Goal: Transaction & Acquisition: Book appointment/travel/reservation

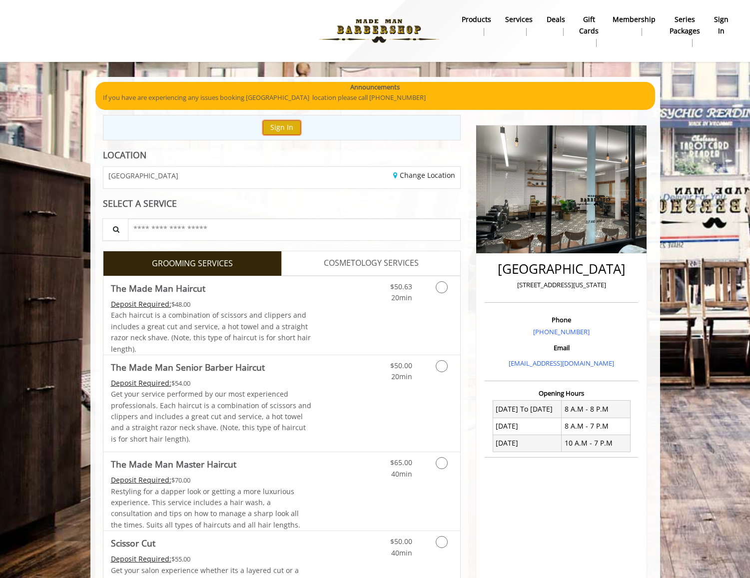
click at [285, 130] on button "Sign In" at bounding box center [282, 127] width 38 height 14
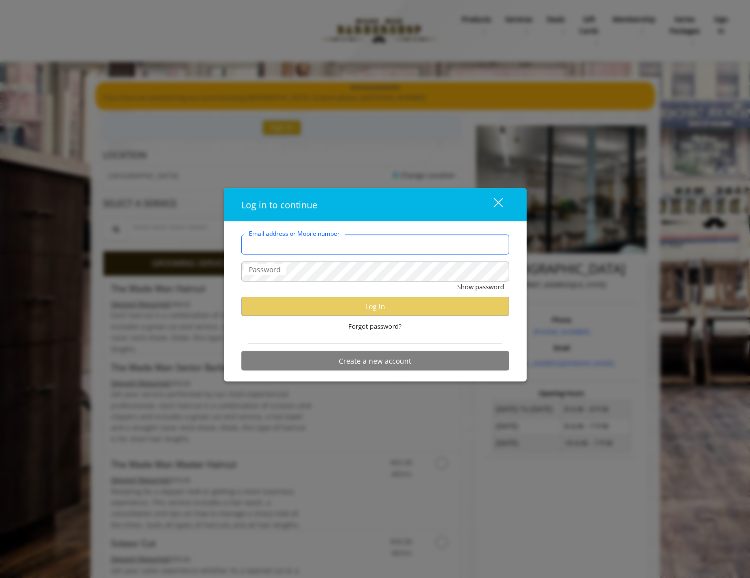
type input "**********"
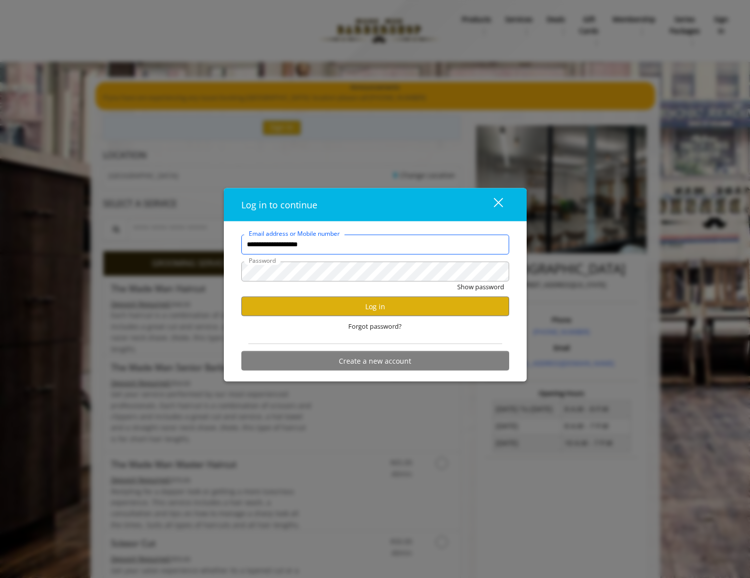
scroll to position [2, 0]
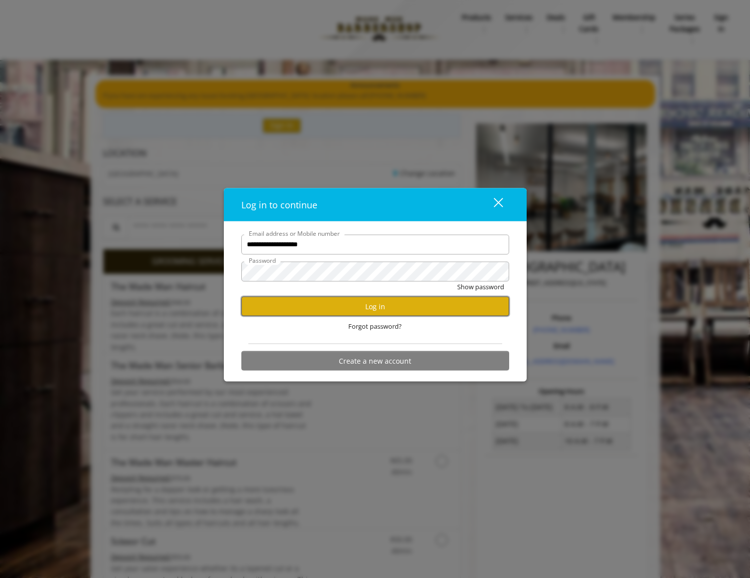
click at [308, 301] on button "Log in" at bounding box center [375, 306] width 268 height 19
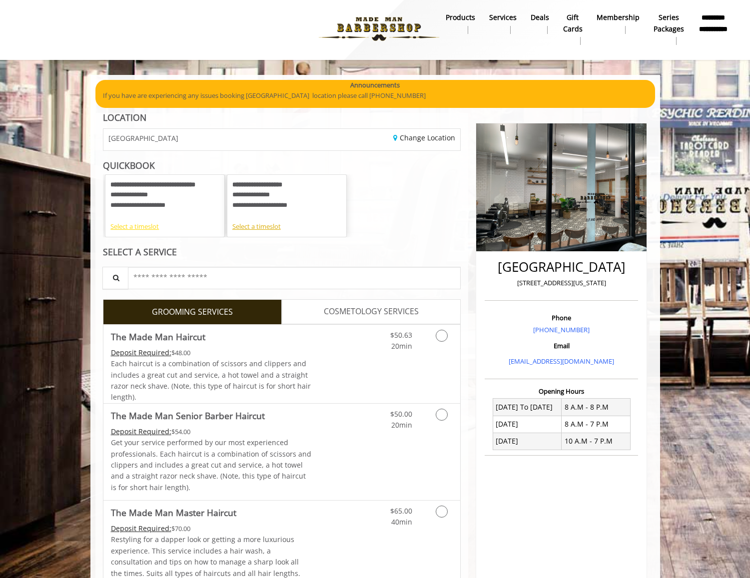
click at [148, 231] on div "Select a timeslot" at bounding box center [164, 226] width 109 height 10
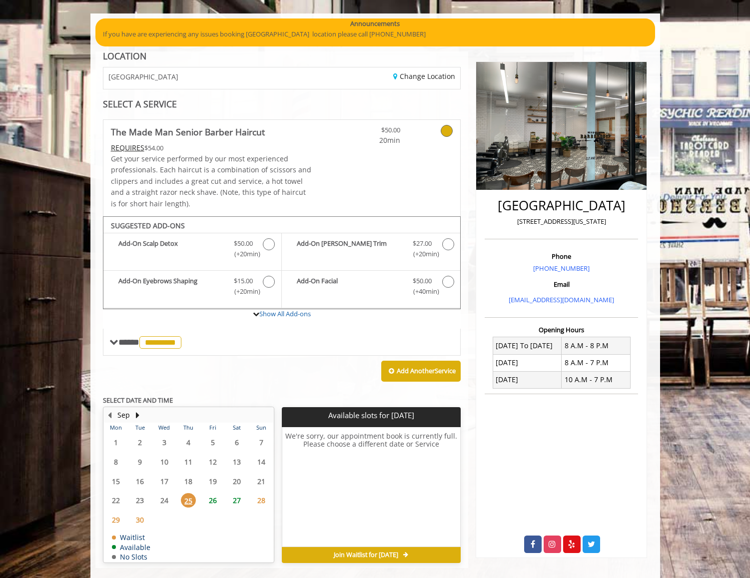
scroll to position [78, 0]
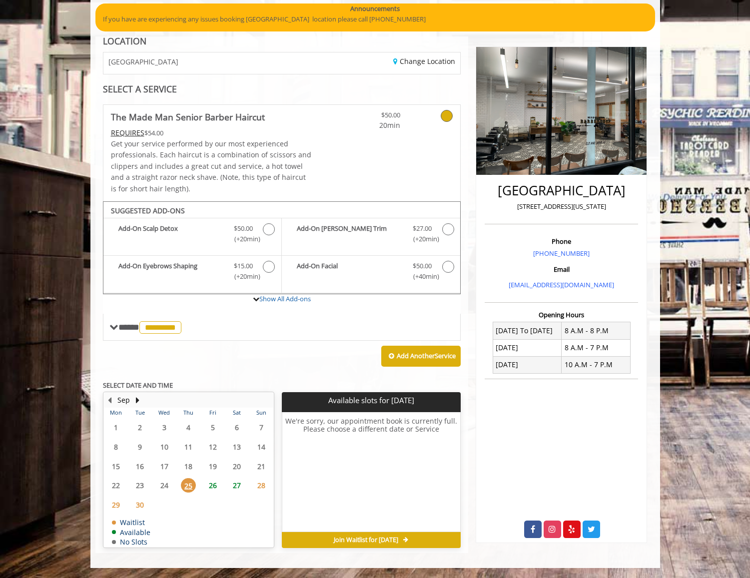
click at [214, 483] on span "26" at bounding box center [212, 485] width 15 height 14
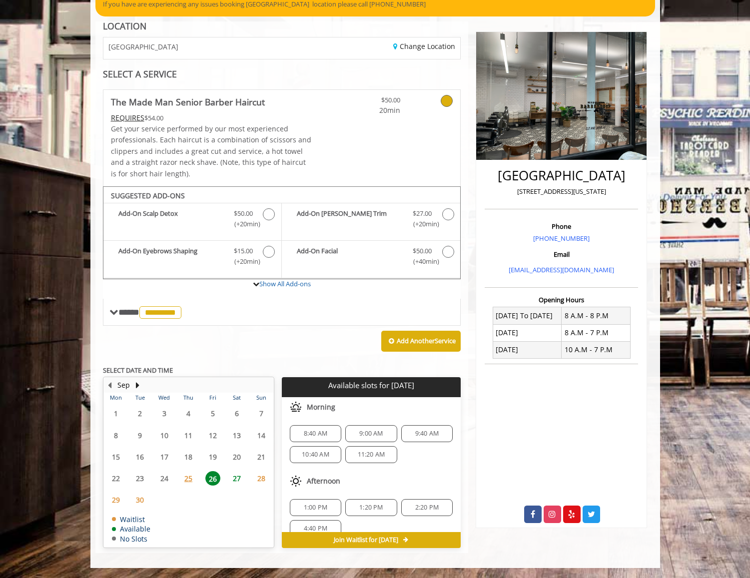
click at [313, 508] on span "1:00 PM" at bounding box center [315, 507] width 23 height 8
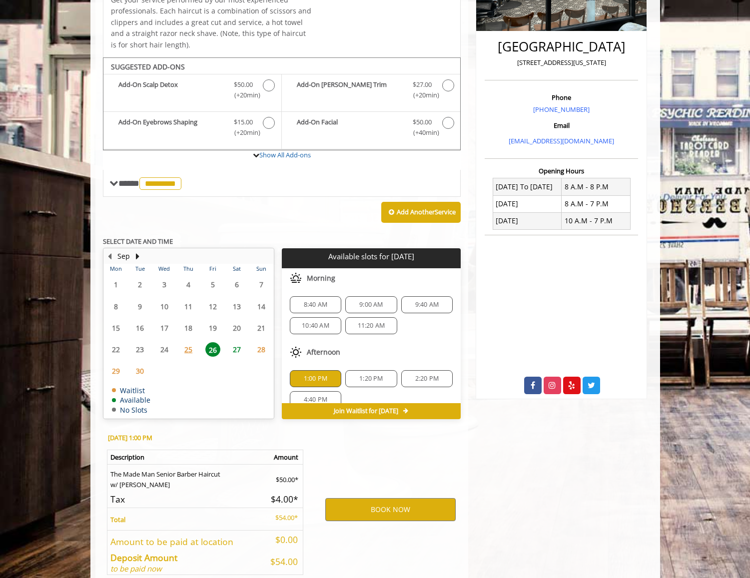
scroll to position [274, 0]
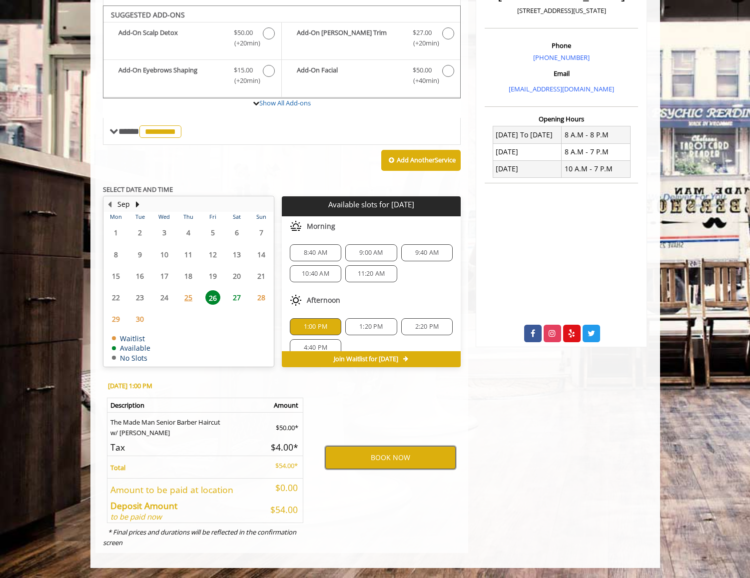
click at [367, 464] on button "BOOK NOW" at bounding box center [390, 457] width 130 height 23
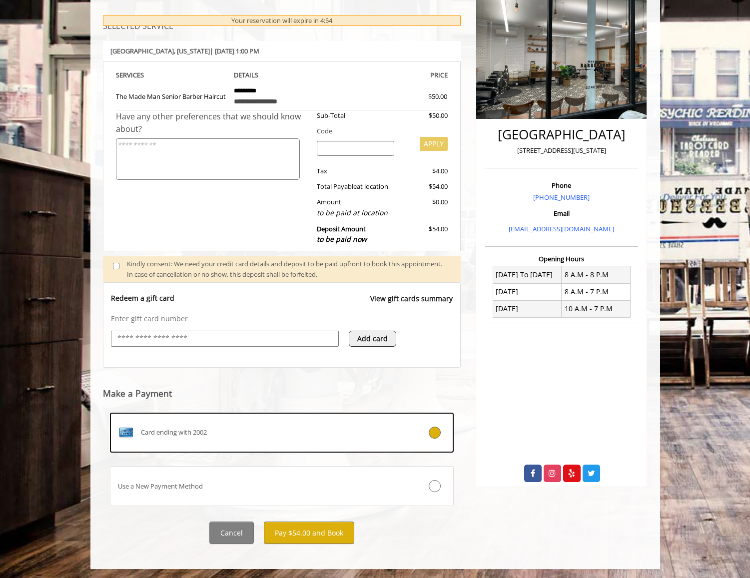
scroll to position [136, 0]
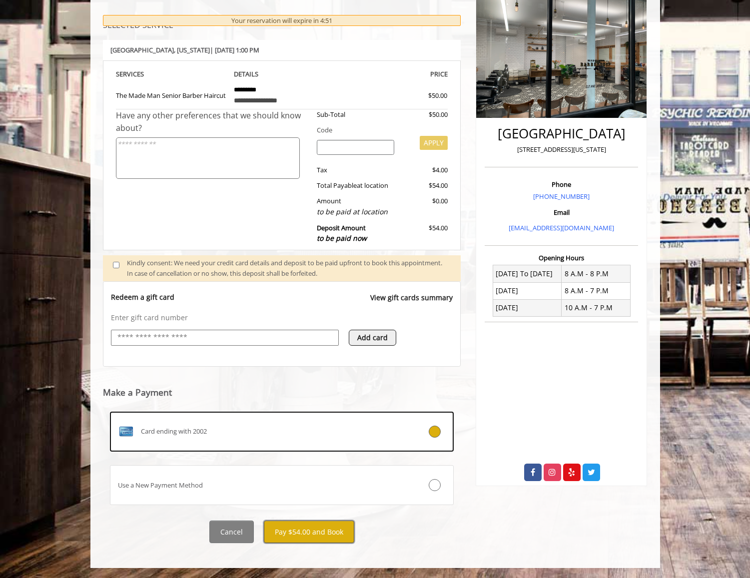
click at [299, 539] on button "Pay $54.00 and Book" at bounding box center [309, 531] width 90 height 22
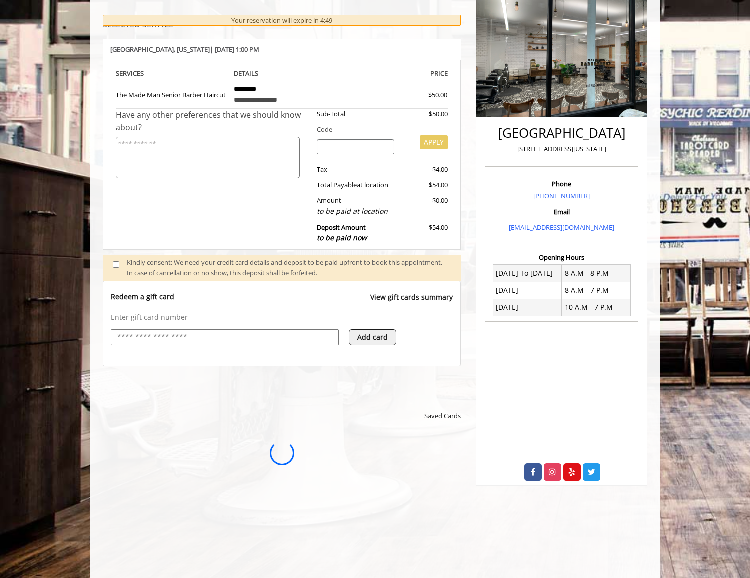
scroll to position [0, 0]
